Goal: Task Accomplishment & Management: Use online tool/utility

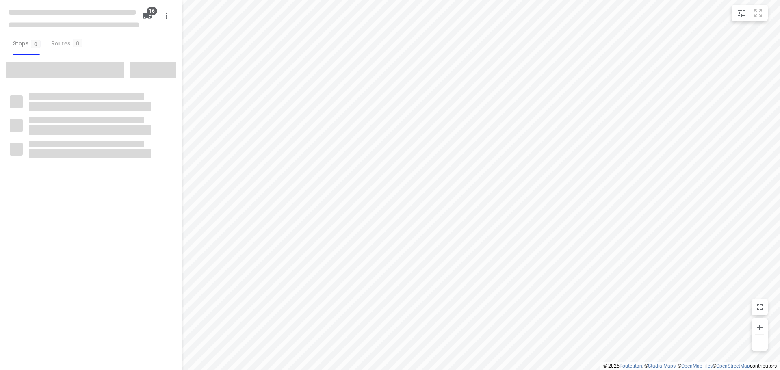
checkbox input "true"
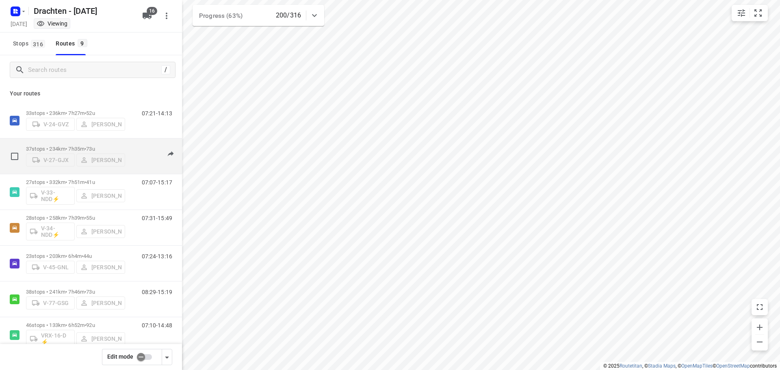
click at [145, 166] on div "06:05-13:49" at bounding box center [152, 158] width 41 height 25
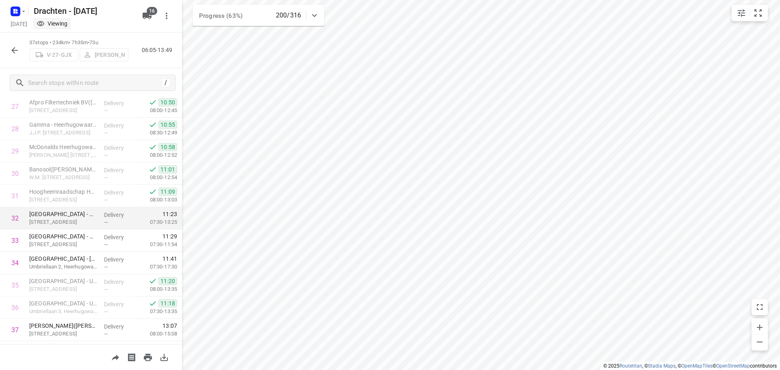
scroll to position [643, 0]
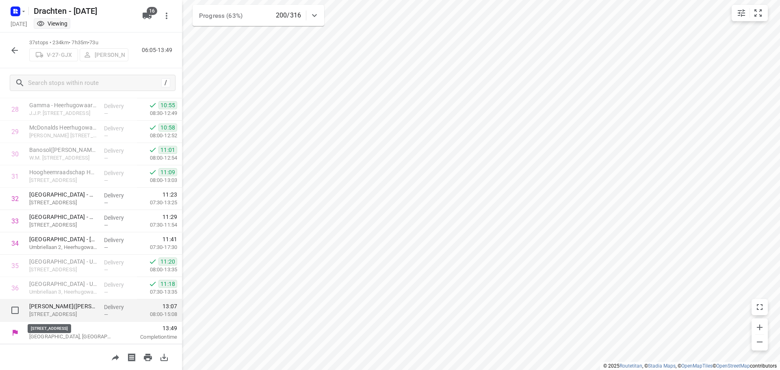
click at [82, 313] on p "[STREET_ADDRESS]" at bounding box center [63, 314] width 68 height 8
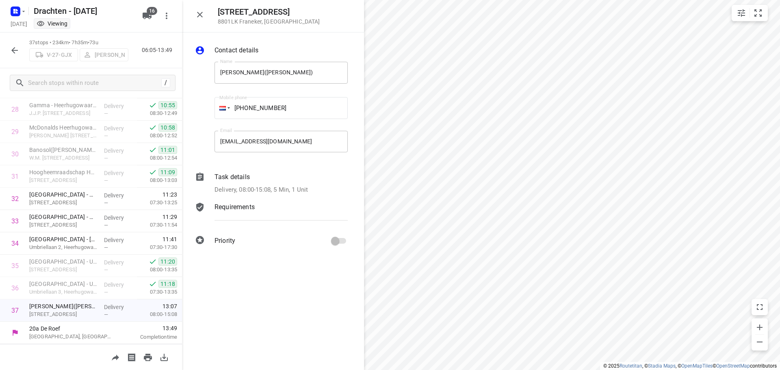
click at [319, 192] on div "Delivery, 08:00-15:08, 5 Min, 1 Unit" at bounding box center [281, 189] width 133 height 9
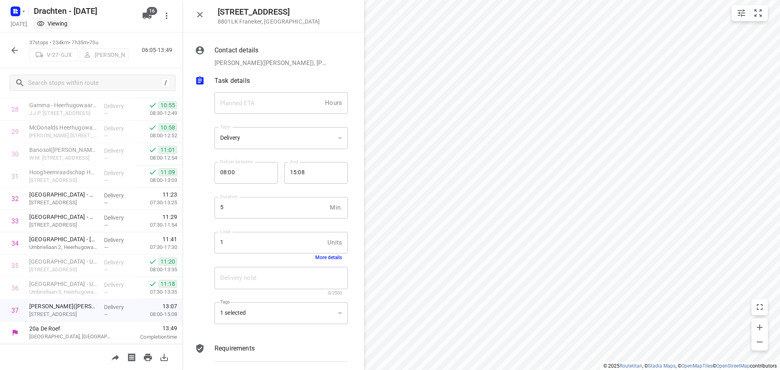
scroll to position [33, 0]
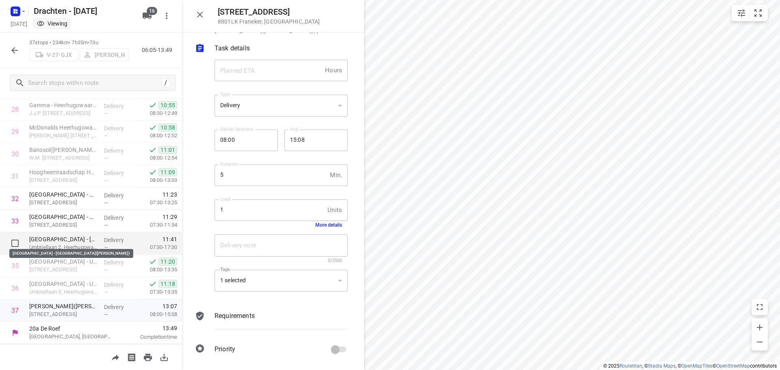
click at [80, 241] on p "[GEOGRAPHIC_DATA] - [GEOGRAPHIC_DATA]([PERSON_NAME])" at bounding box center [63, 239] width 68 height 8
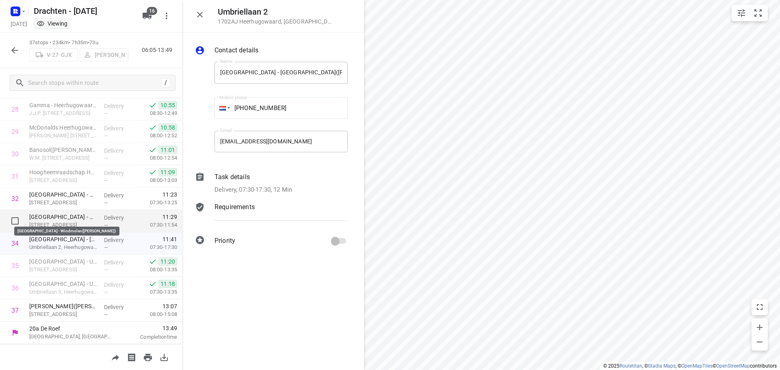
click at [82, 219] on p "[GEOGRAPHIC_DATA] - Windmolen([PERSON_NAME])" at bounding box center [63, 217] width 68 height 8
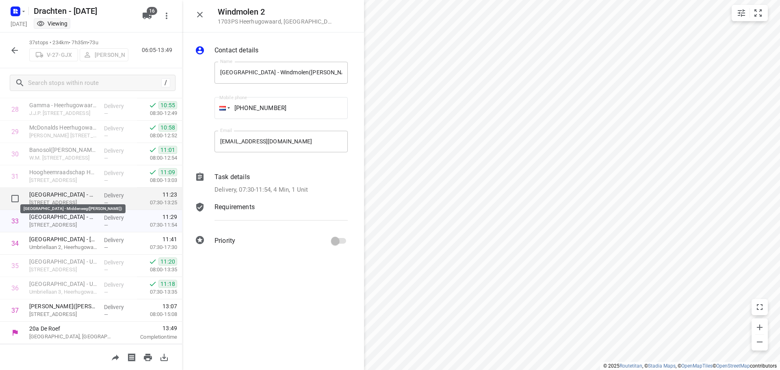
click at [80, 197] on p "[GEOGRAPHIC_DATA] - Middenweg([PERSON_NAME])" at bounding box center [63, 195] width 68 height 8
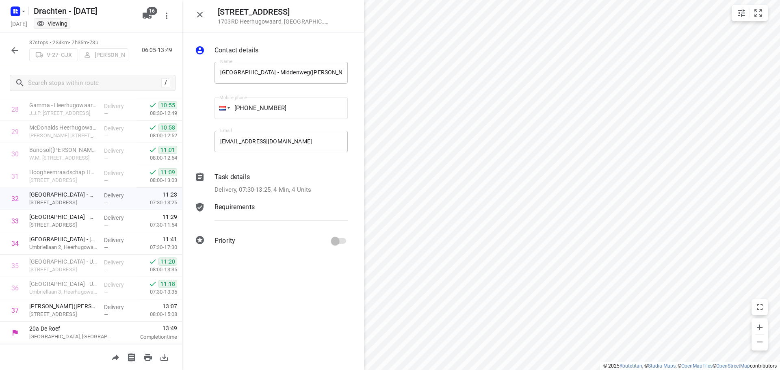
click at [302, 190] on p "Delivery, 07:30-13:25, 4 Min, 4 Units" at bounding box center [263, 189] width 97 height 9
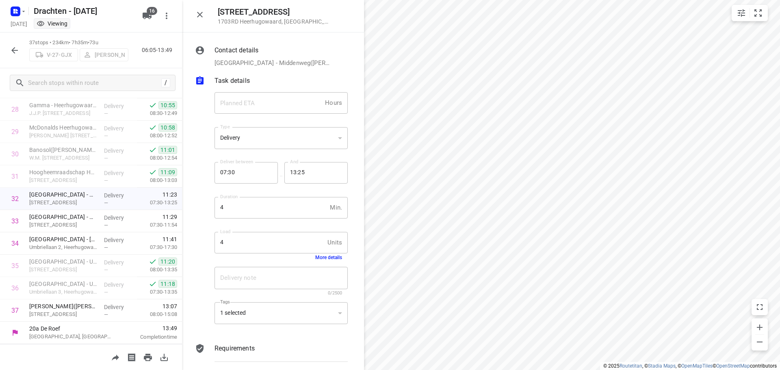
click at [328, 256] on button "More details" at bounding box center [328, 258] width 27 height 6
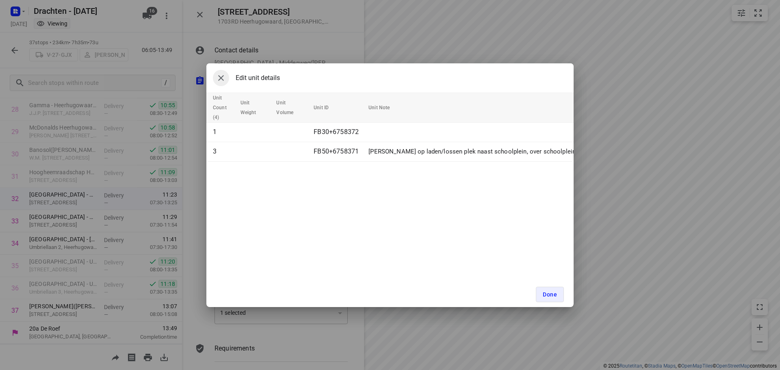
click at [225, 79] on icon "button" at bounding box center [221, 78] width 10 height 10
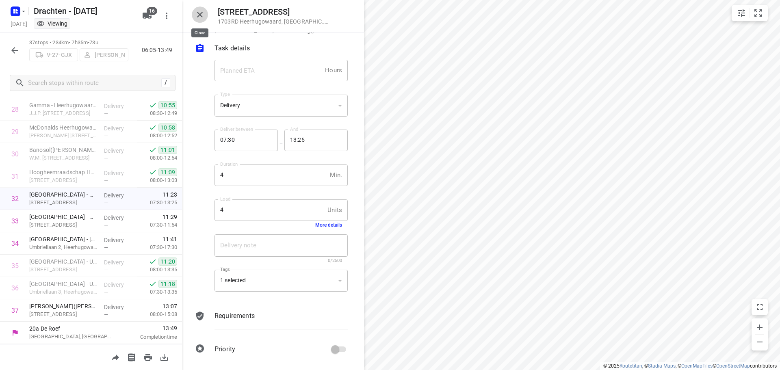
click at [201, 15] on icon "button" at bounding box center [200, 15] width 10 height 10
